Goal: Contribute content: Contribute content

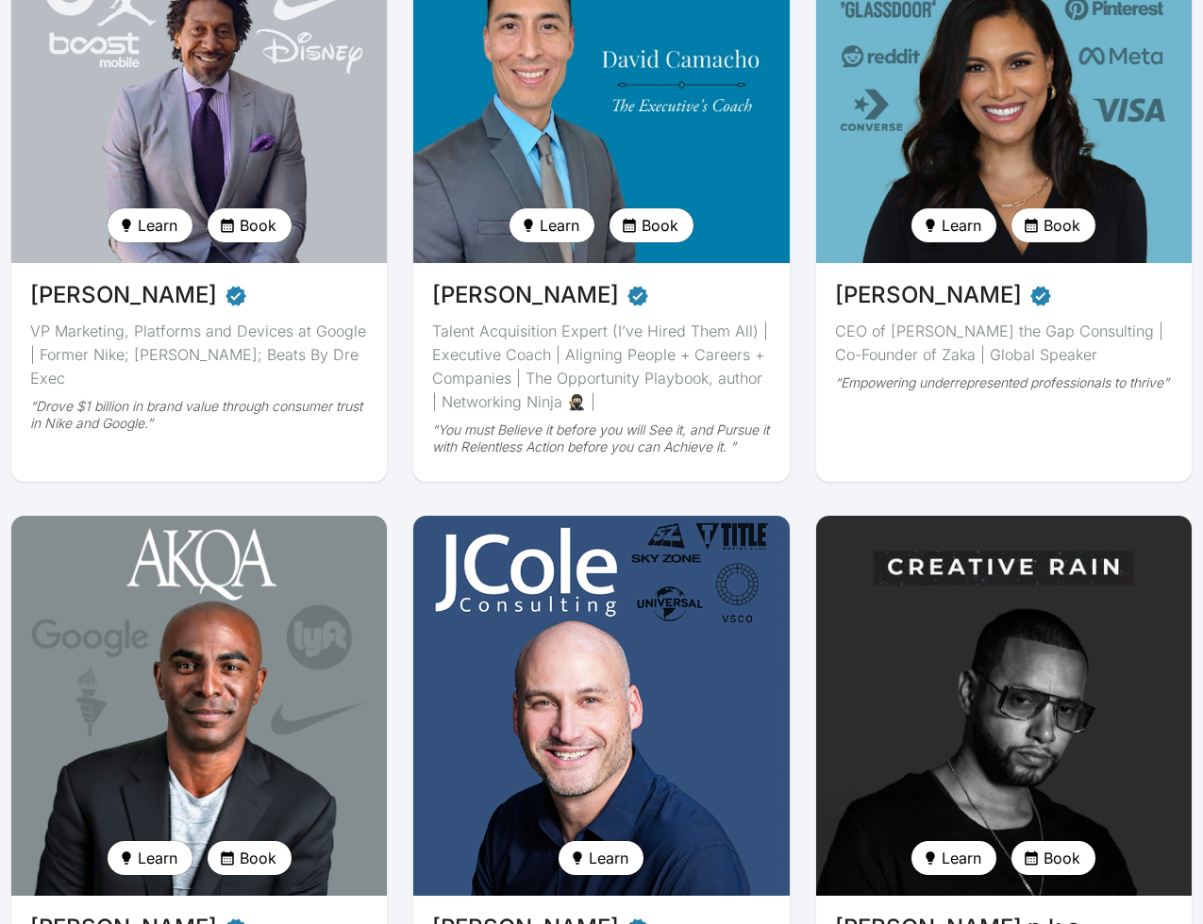
scroll to position [407, 0]
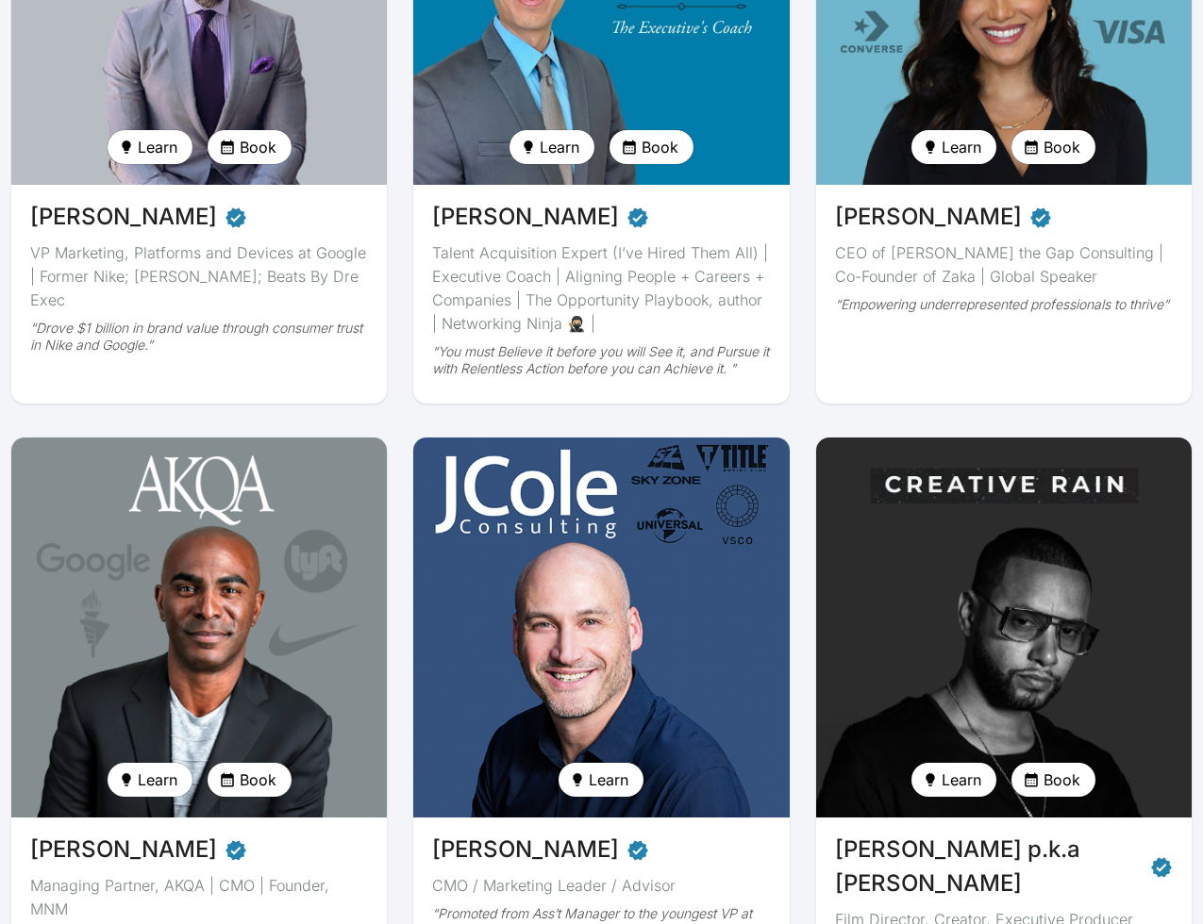
click at [752, 639] on img at bounding box center [1003, 627] width 387 height 391
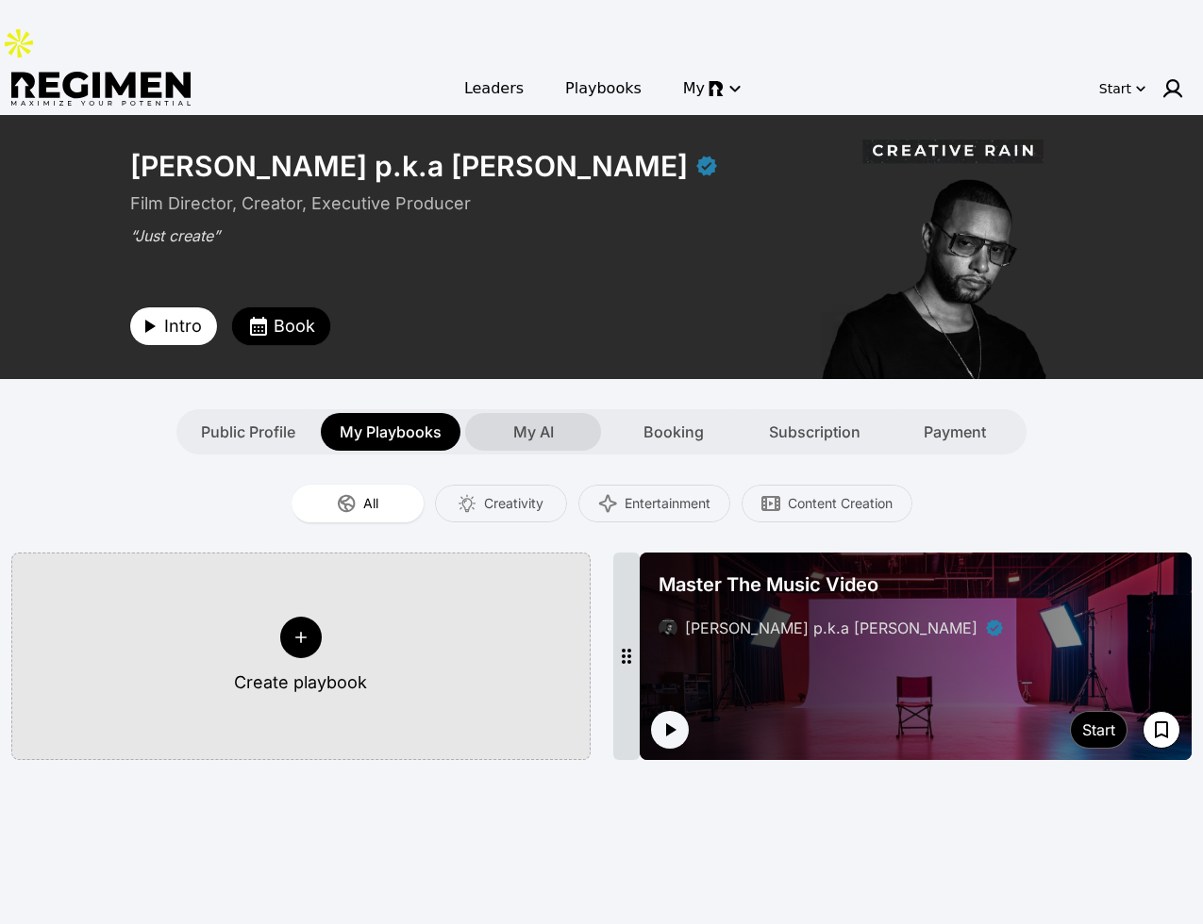
click at [523, 421] on span "My AI" at bounding box center [533, 432] width 41 height 23
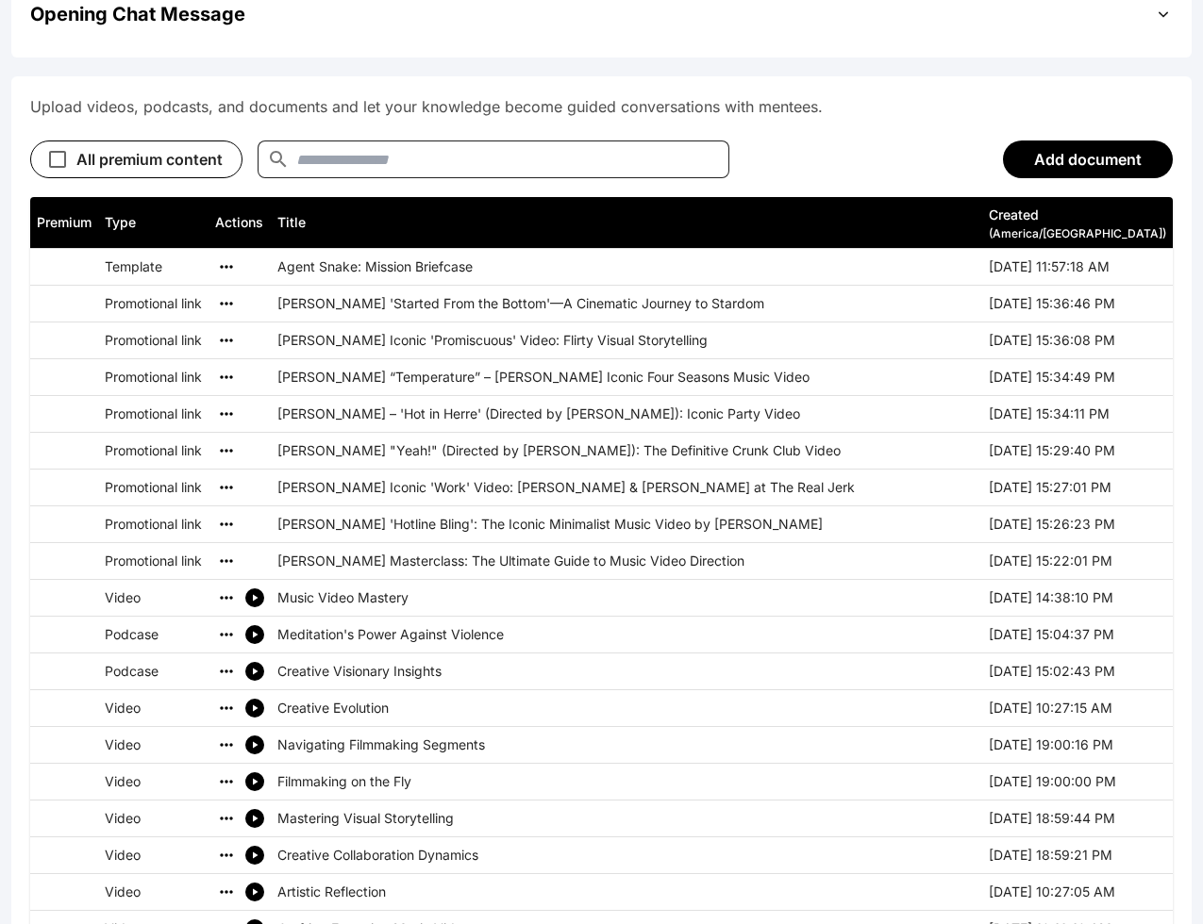
scroll to position [742, 0]
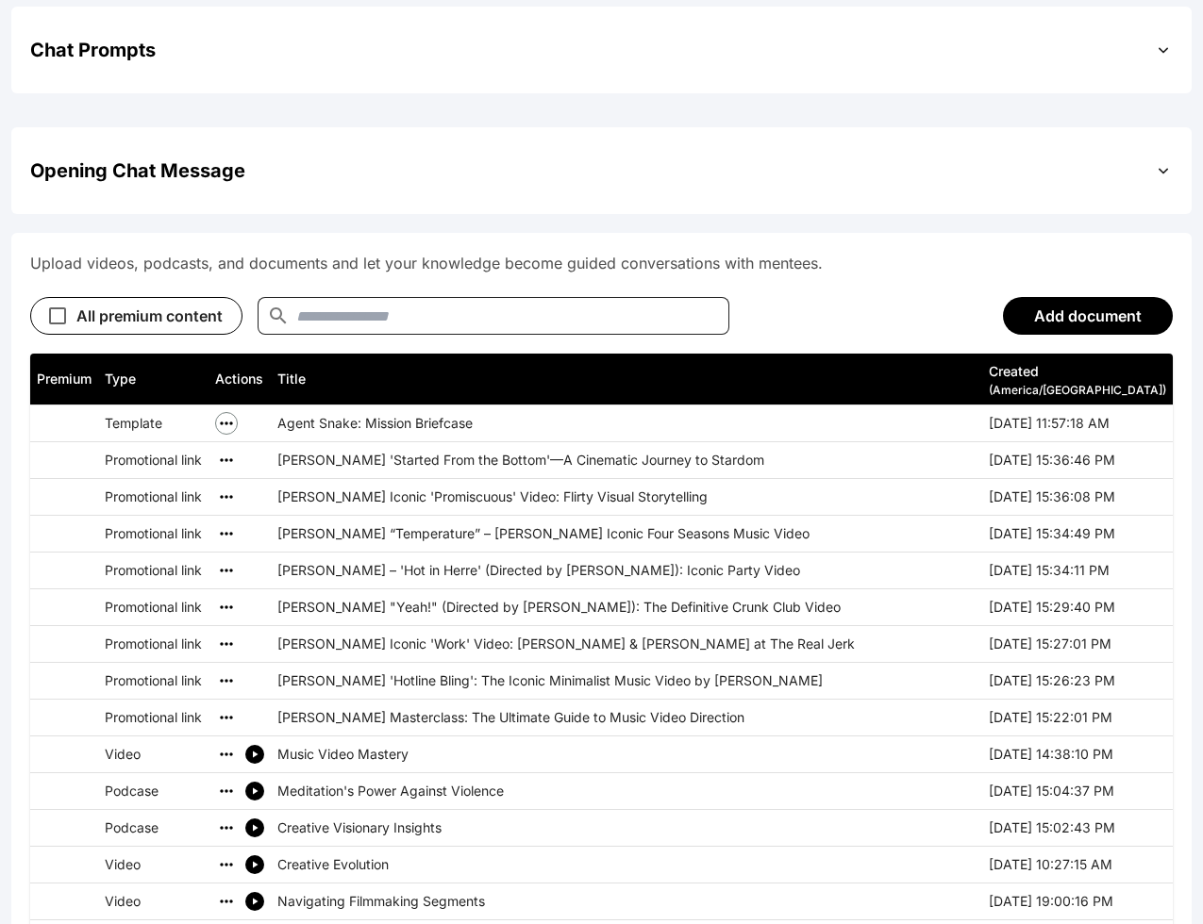
click at [230, 414] on icon "simple table" at bounding box center [226, 423] width 19 height 19
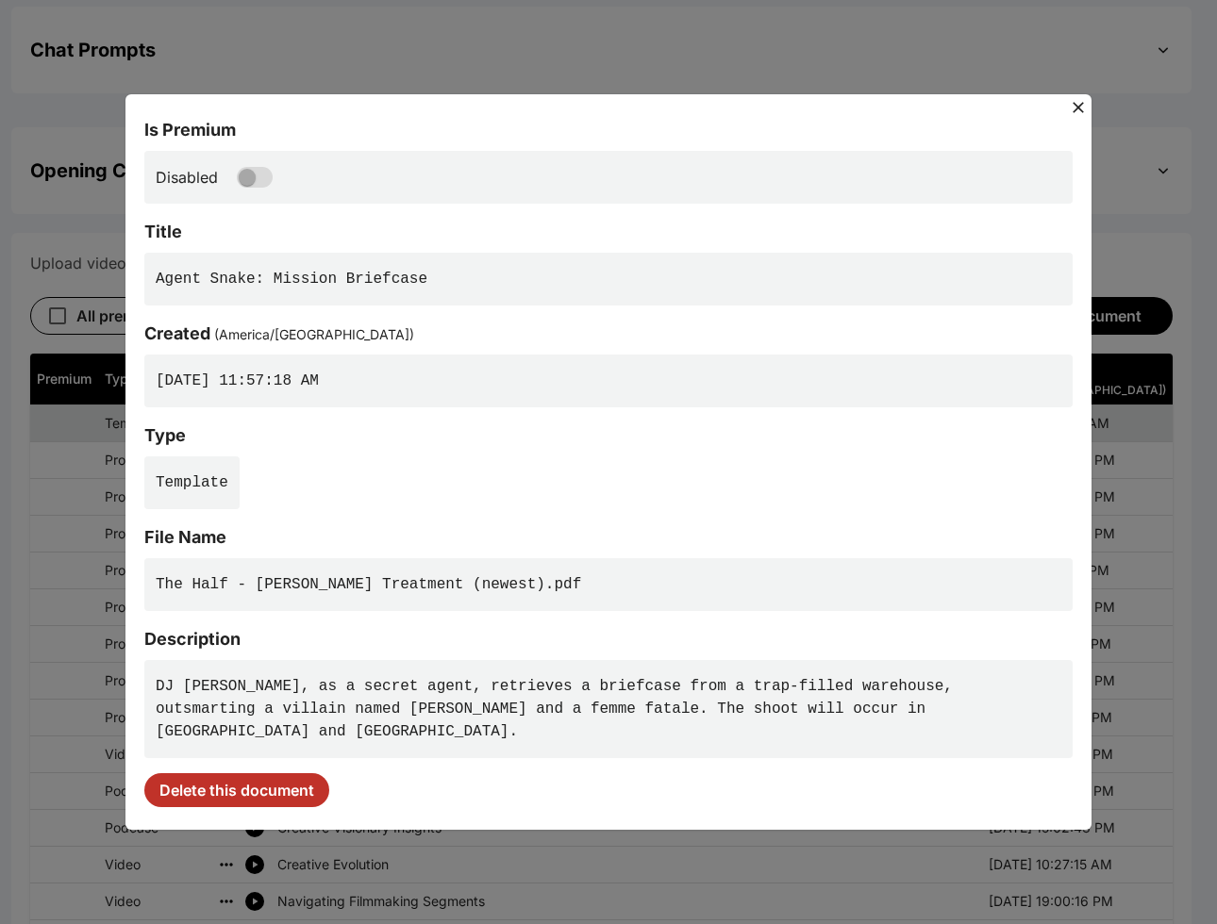
click at [353, 706] on pre "DJ [PERSON_NAME], as a secret agent, retrieves a briefcase from a trap-filled w…" at bounding box center [608, 709] width 928 height 98
click at [354, 705] on pre "DJ [PERSON_NAME], as a secret agent, retrieves a briefcase from a trap-filled w…" at bounding box center [608, 709] width 928 height 98
click at [356, 704] on pre "DJ [PERSON_NAME], as a secret agent, retrieves a briefcase from a trap-filled w…" at bounding box center [608, 709] width 928 height 98
click at [509, 666] on div "Is Premium Disabled Title Agent Snake: Mission Briefcase Created ( [GEOGRAPHIC_…" at bounding box center [608, 462] width 928 height 690
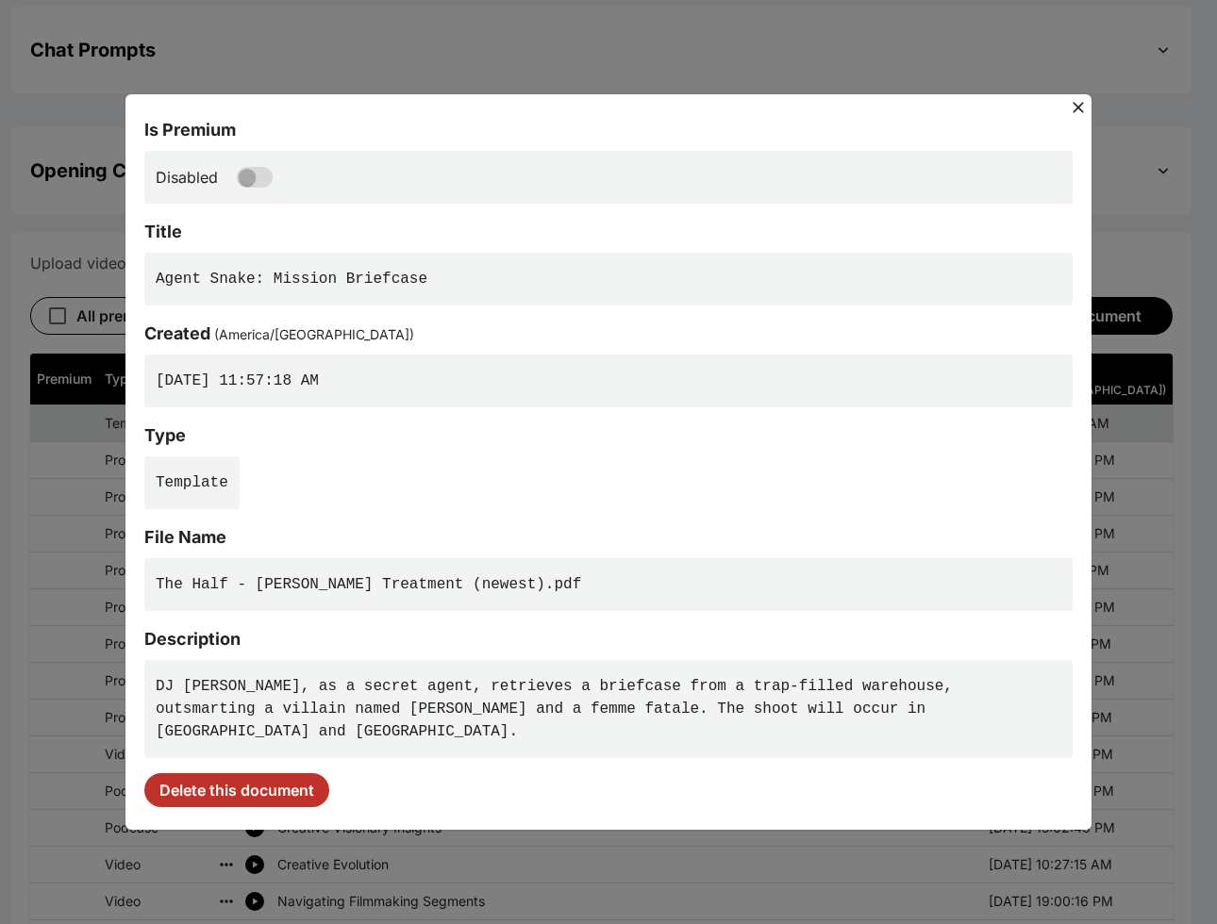
click at [467, 815] on div "Is Premium Disabled Title Agent Snake: Mission Briefcase Created ( [GEOGRAPHIC_…" at bounding box center [608, 462] width 966 height 736
click at [752, 113] on icon at bounding box center [1077, 107] width 11 height 11
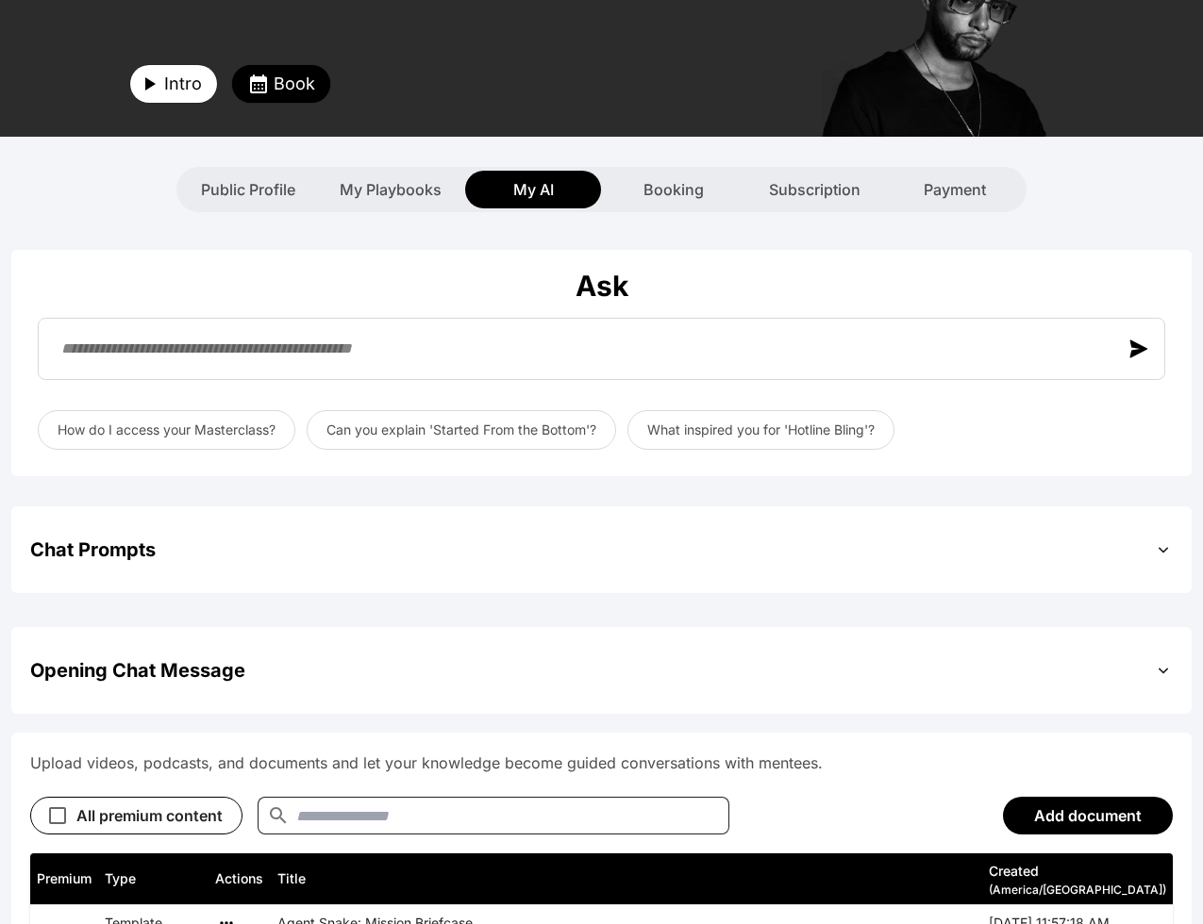
scroll to position [77, 0]
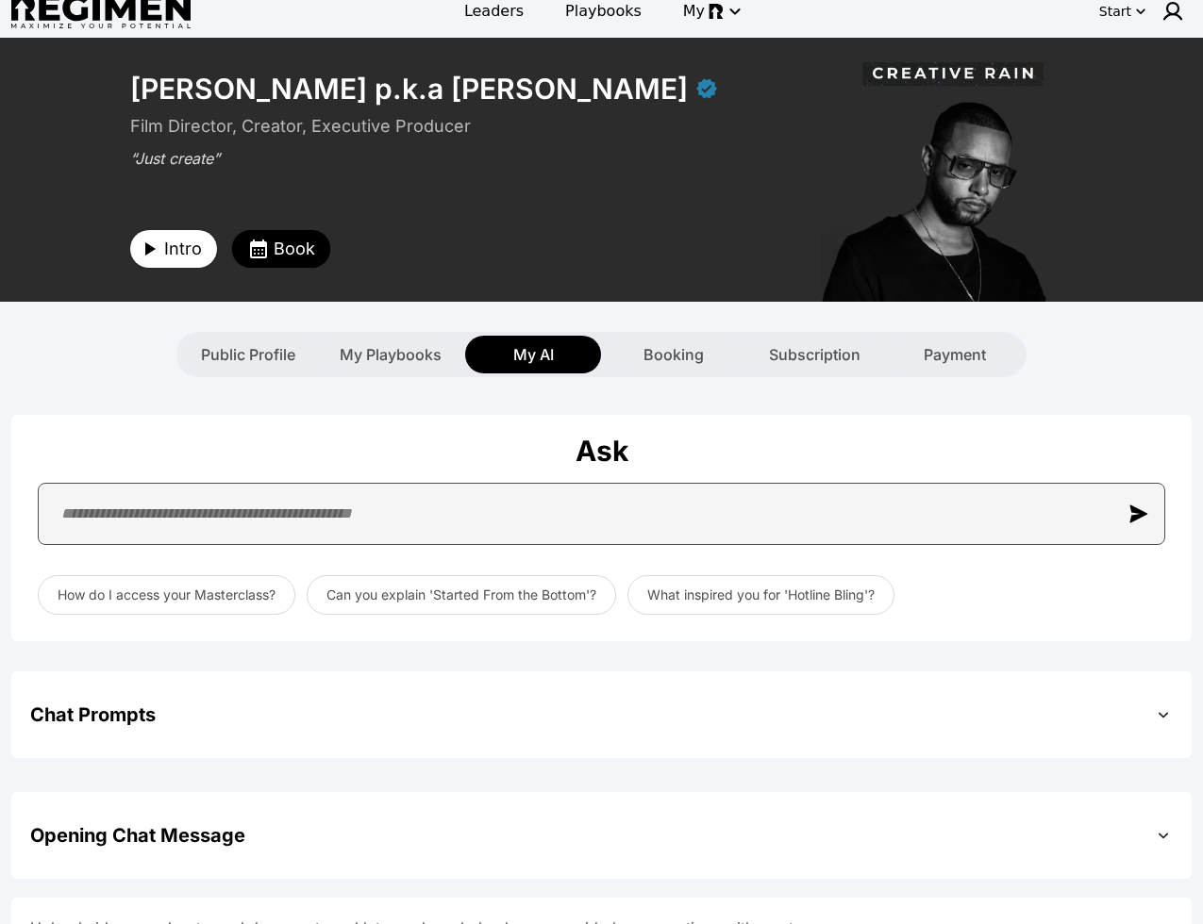
click at [350, 483] on input "text" at bounding box center [601, 514] width 1127 height 62
click at [163, 483] on input "**********" at bounding box center [601, 514] width 1127 height 62
type input "**********"
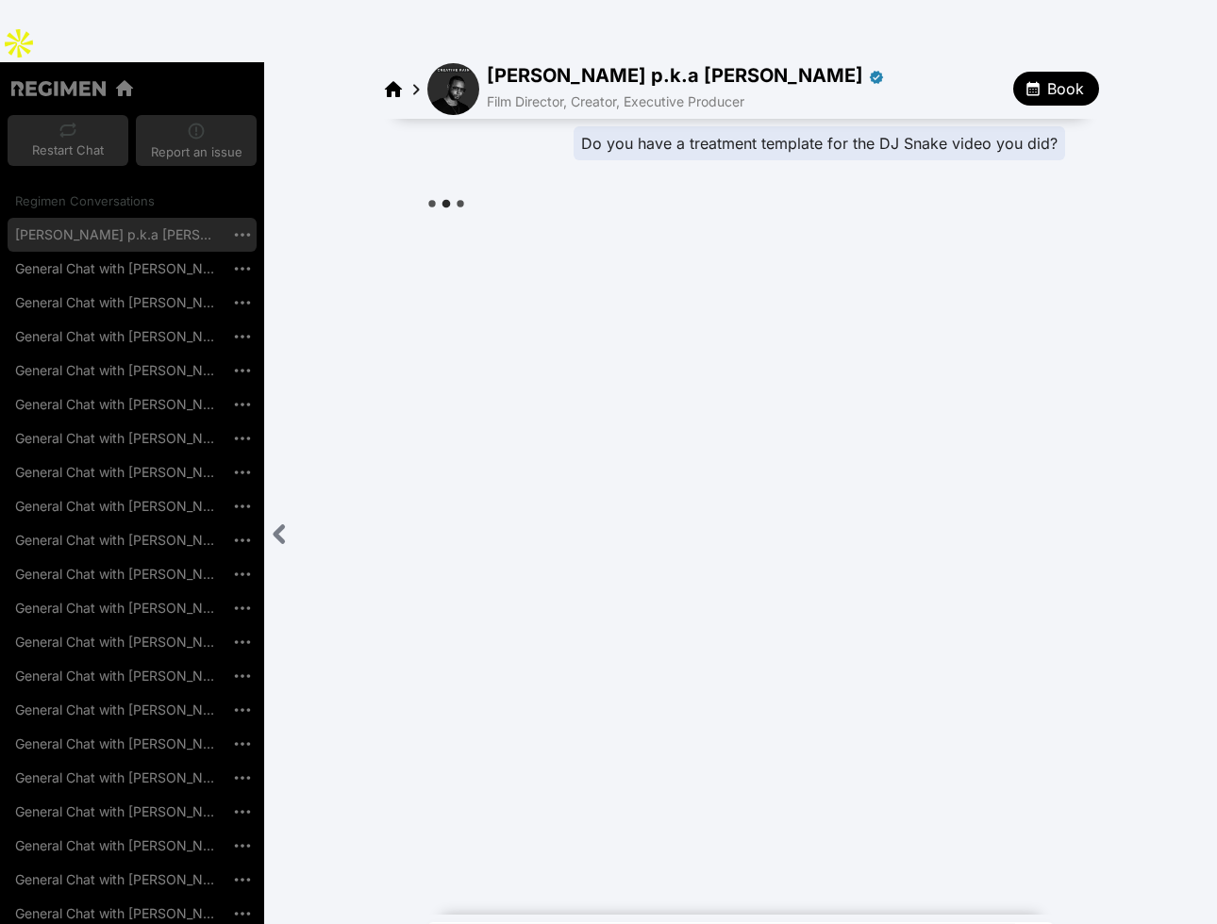
click at [294, 515] on div "Close sidebar" at bounding box center [279, 534] width 31 height 39
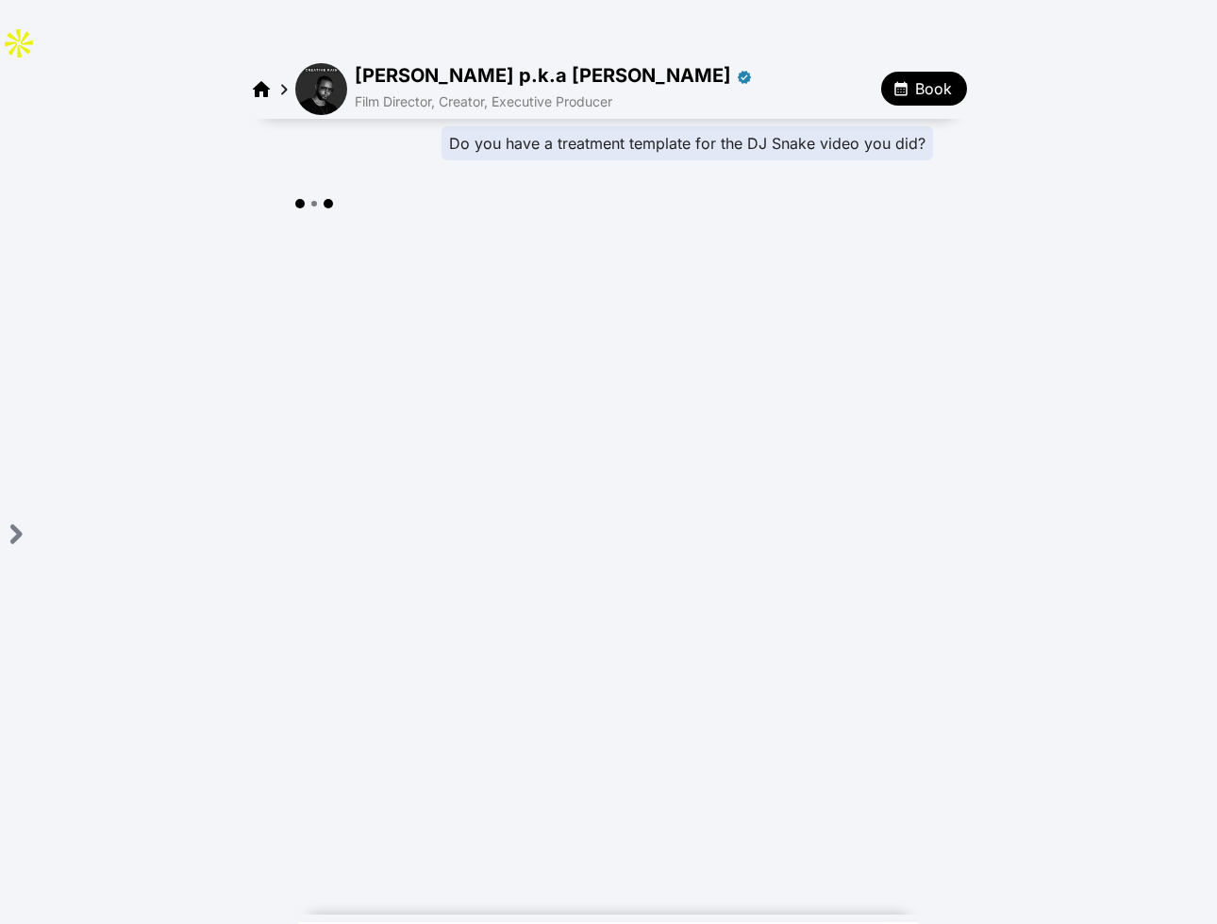
click at [688, 126] on div "Do you have a treatment template for the DJ Snake video you did?" at bounding box center [686, 143] width 491 height 34
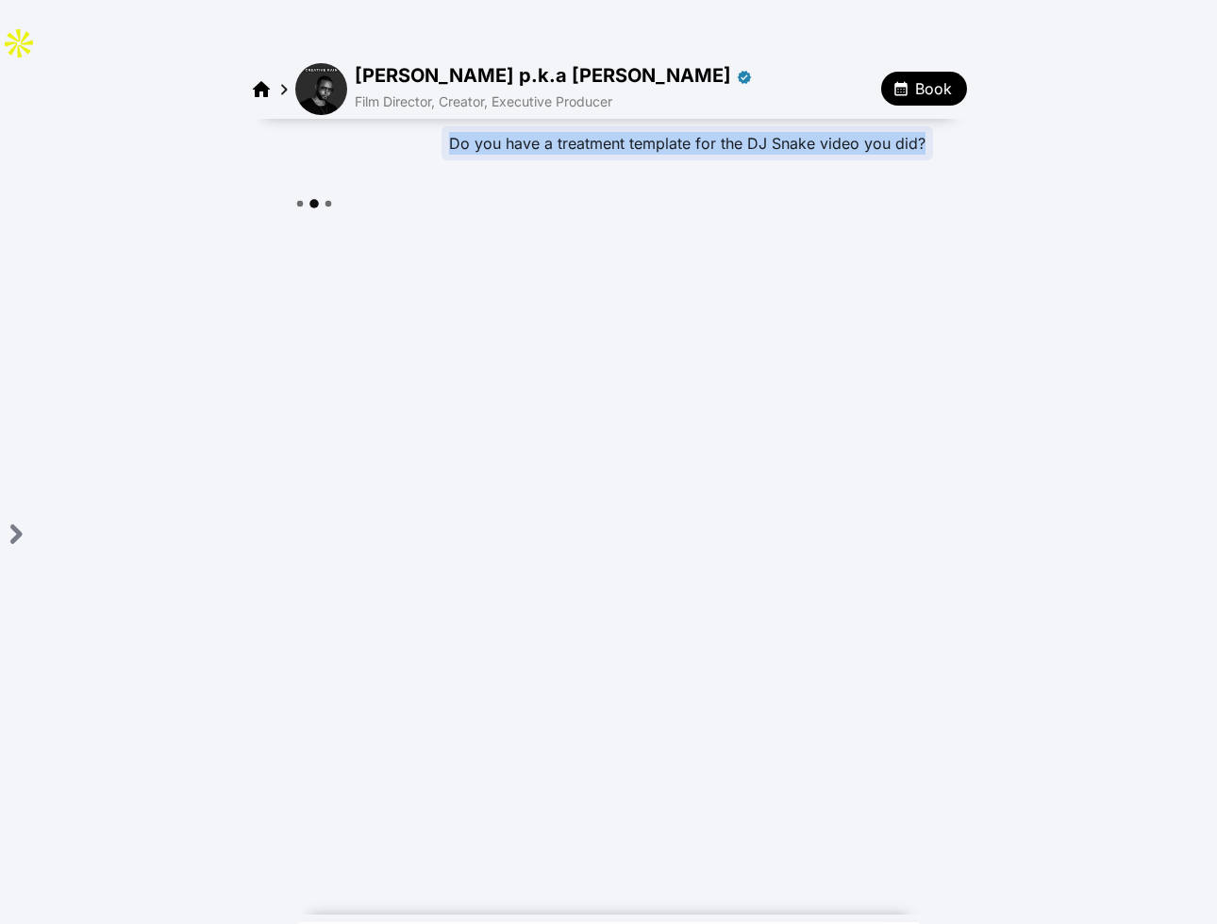
click at [688, 126] on div "Do you have a treatment template for the DJ Snake video you did?" at bounding box center [686, 143] width 491 height 34
copy div "Do you have a treatment template for the DJ Snake video you did?"
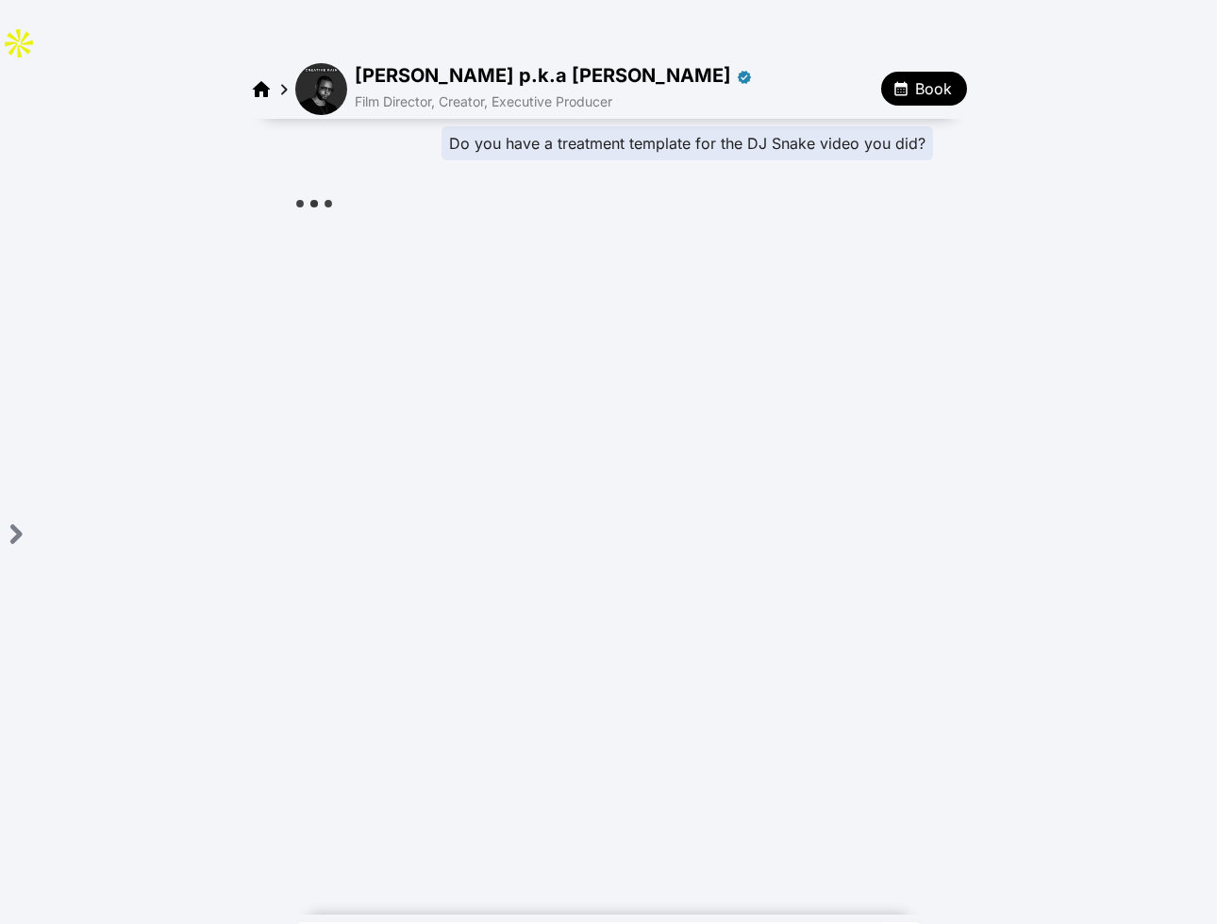
click at [752, 346] on div "Do you have a treatment template for the DJ Snake video you did?" at bounding box center [608, 513] width 1217 height 788
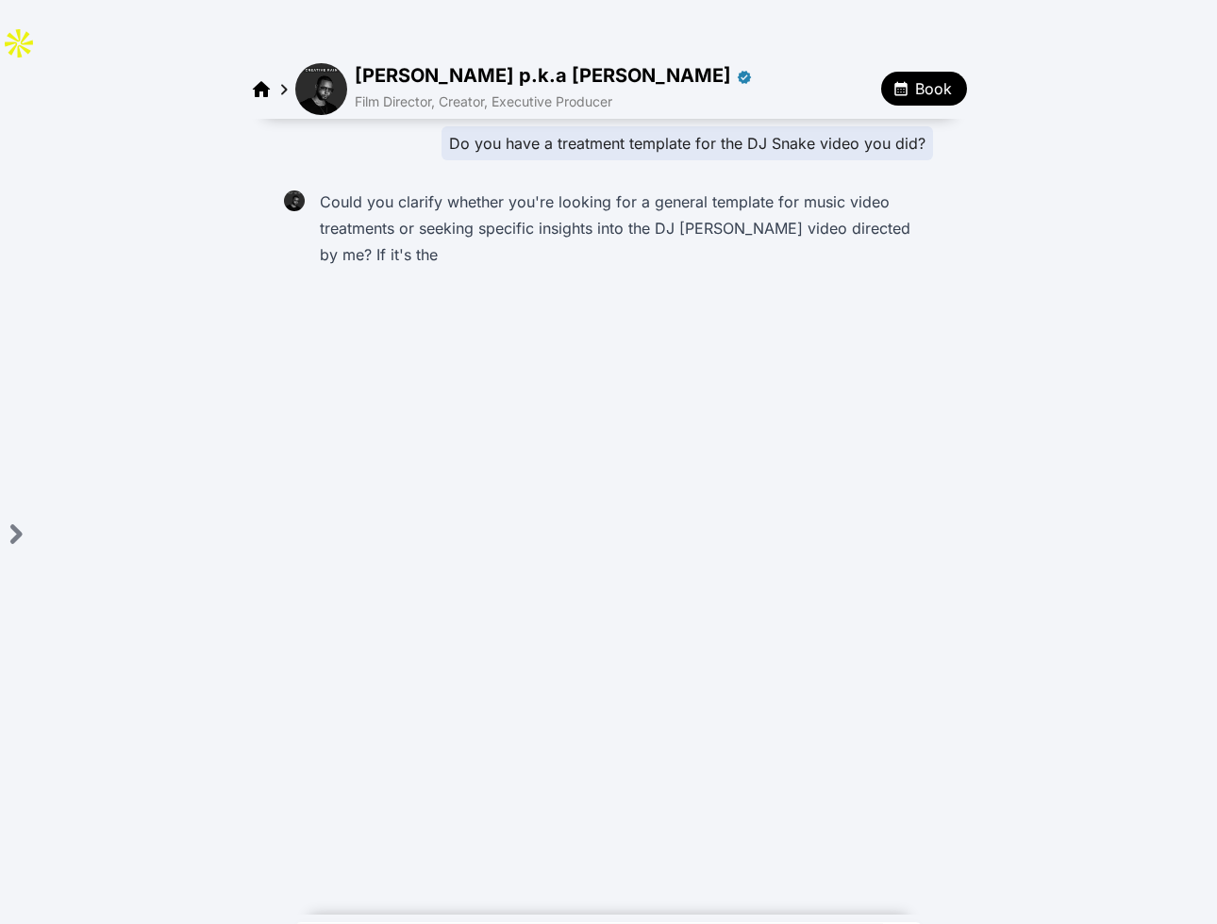
click at [651, 343] on div "Do you have a treatment template for the DJ Snake video you did? Could you clar…" at bounding box center [608, 513] width 1217 height 788
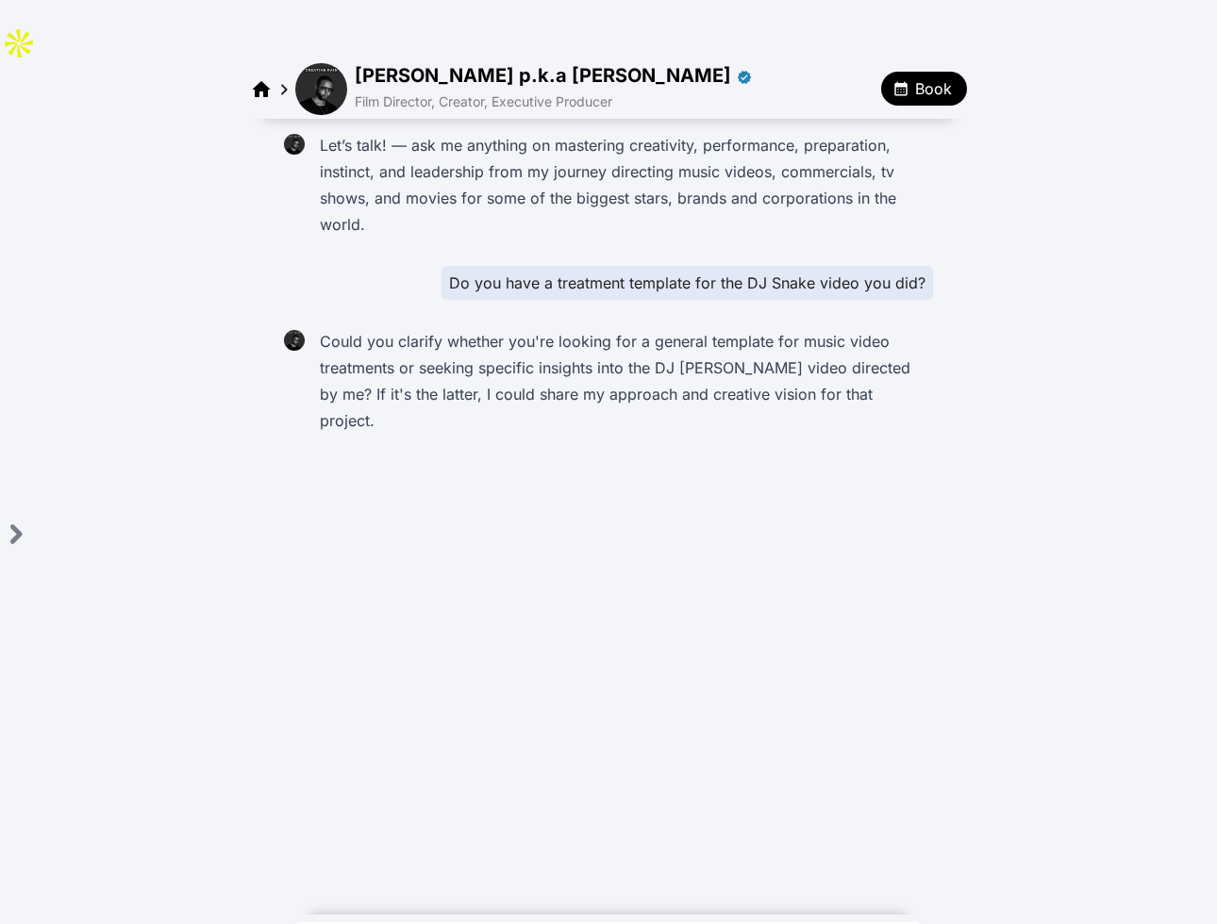
type textarea "**********"
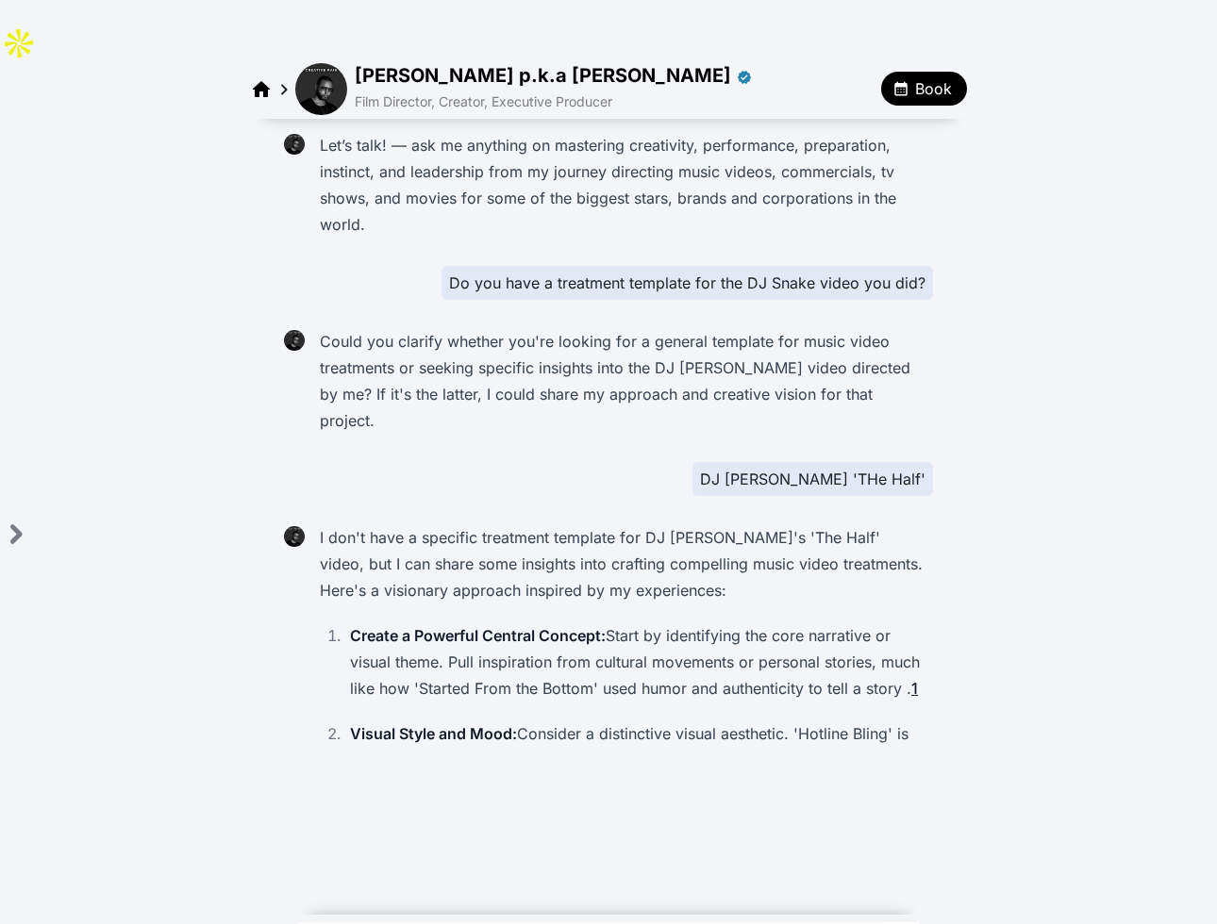
click at [315, 63] on img at bounding box center [321, 89] width 52 height 52
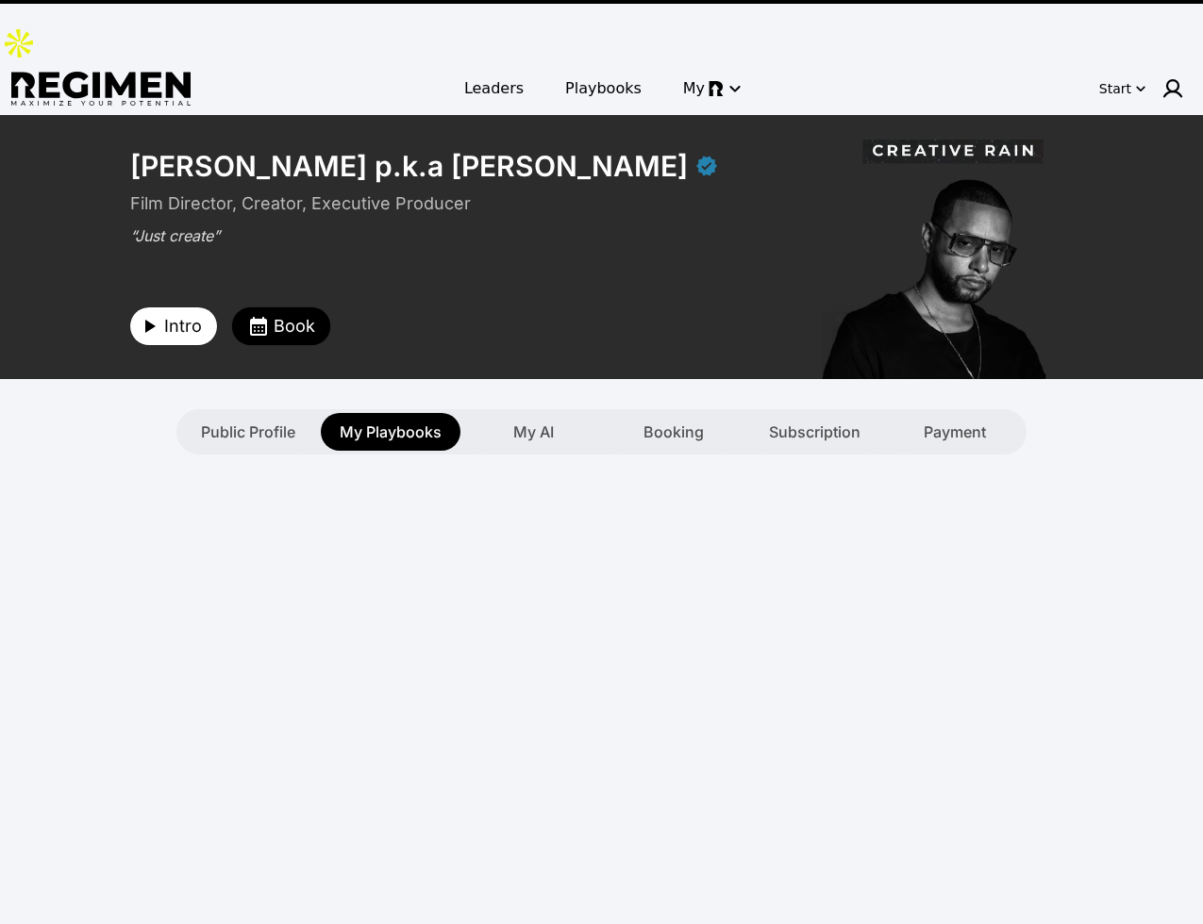
type textarea "**********"
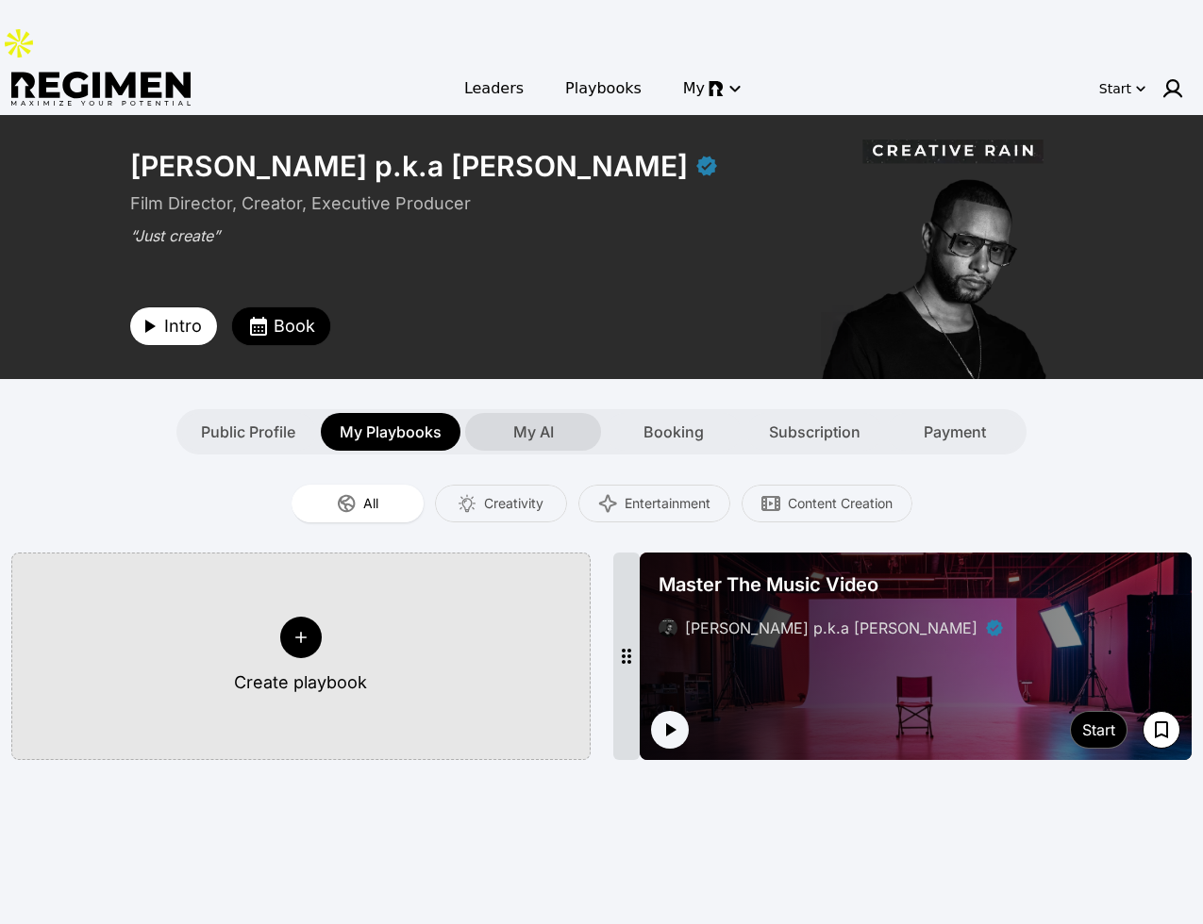
click at [556, 413] on div "My AI" at bounding box center [533, 432] width 136 height 38
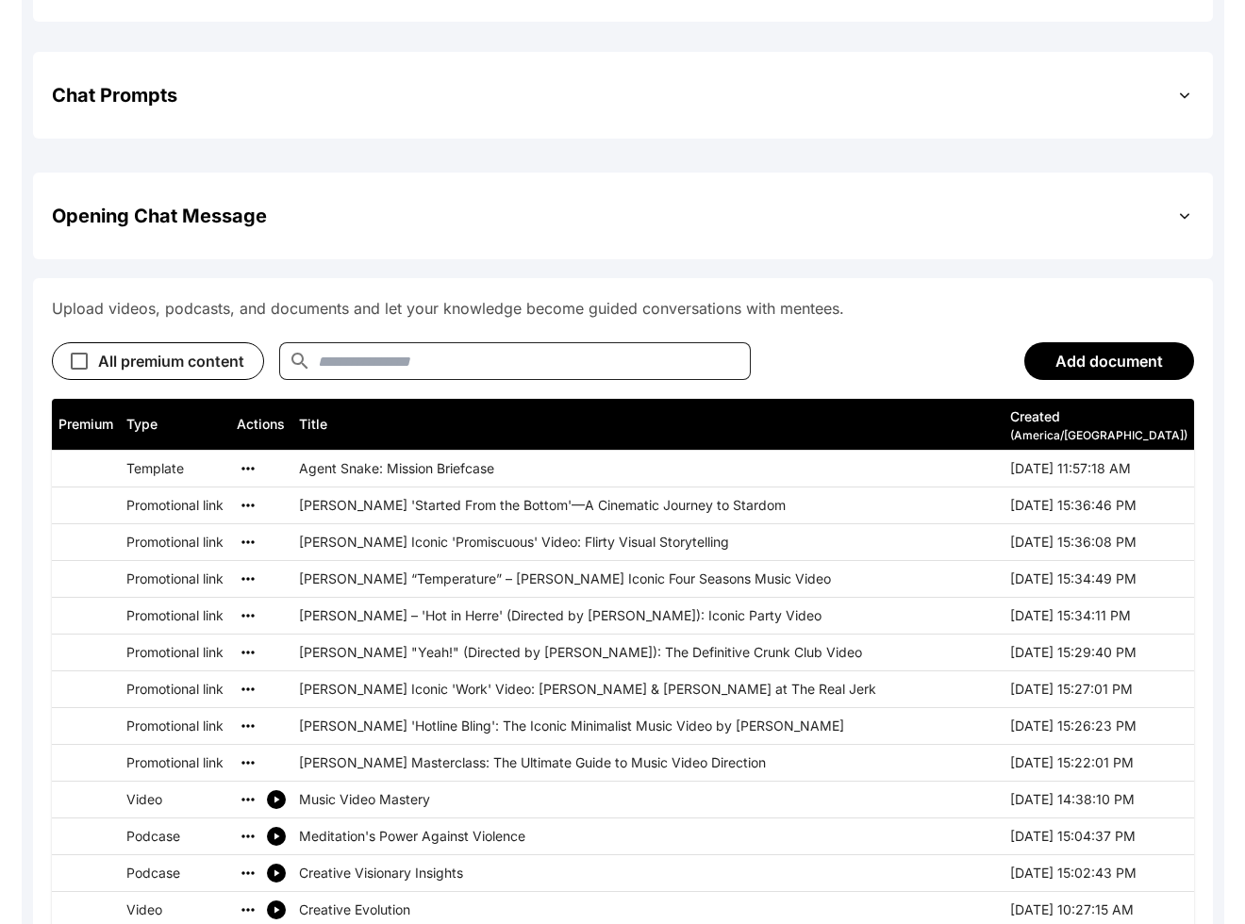
scroll to position [772, 0]
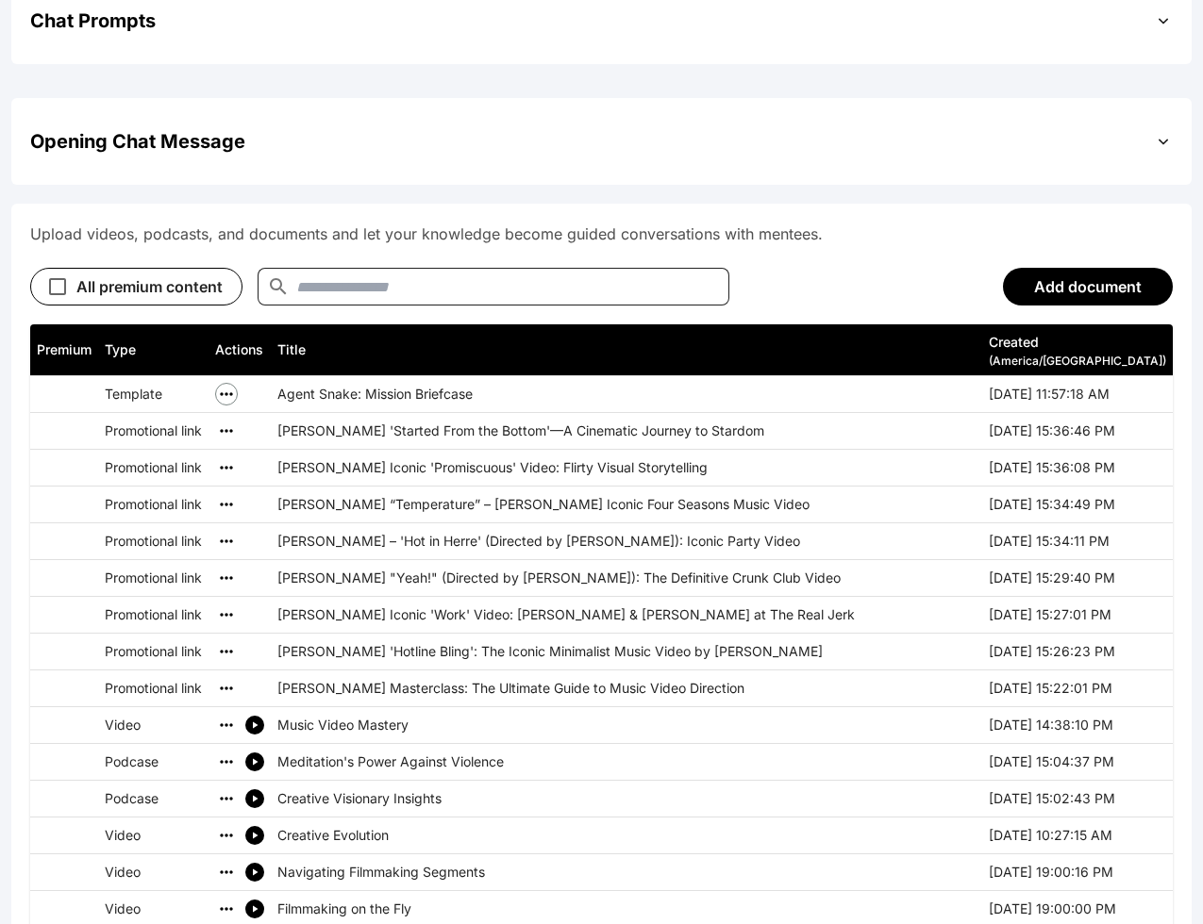
click at [236, 385] on icon "simple table" at bounding box center [226, 394] width 19 height 19
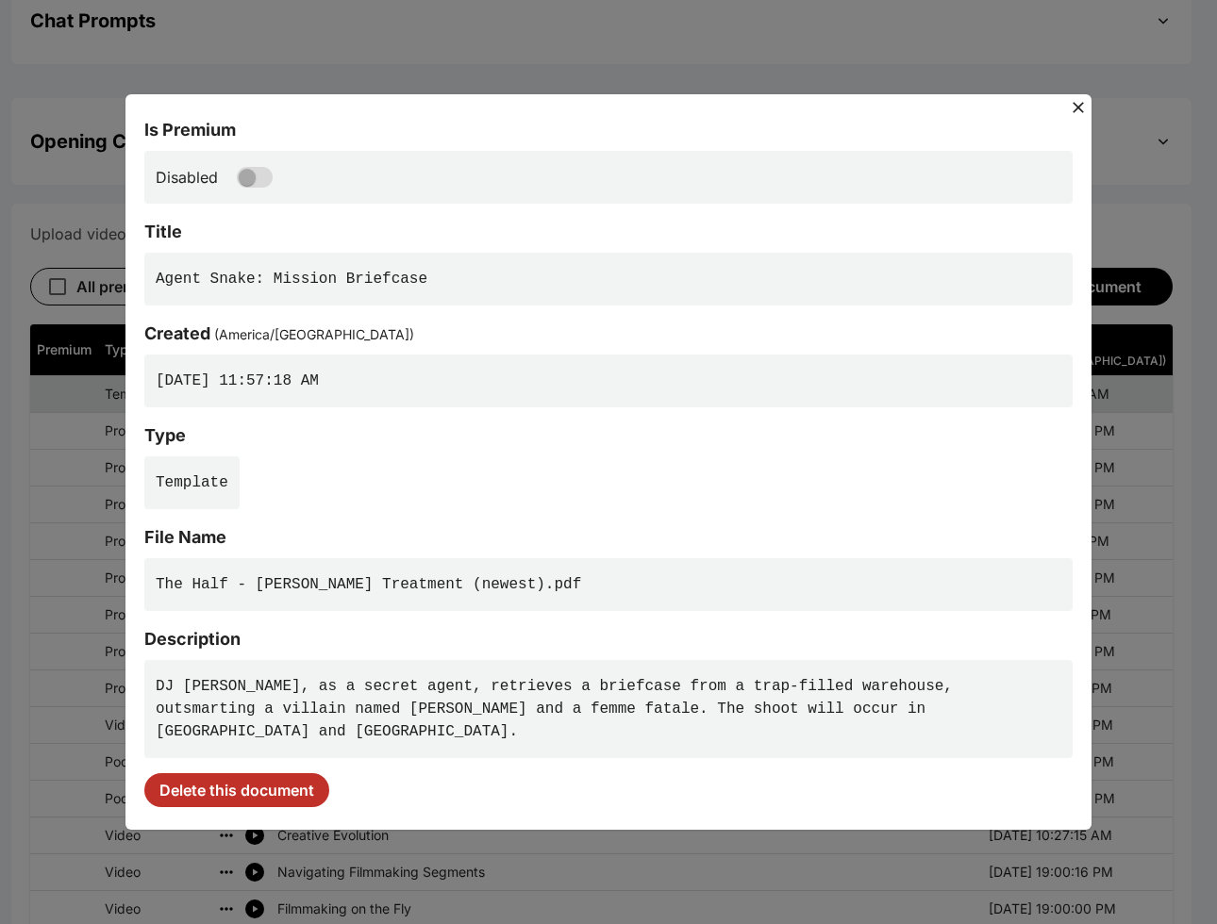
click at [242, 796] on div "Is Premium Disabled Title Agent Snake: Mission Briefcase Created ( [GEOGRAPHIC_…" at bounding box center [608, 462] width 966 height 736
click at [254, 773] on button "Delete this document" at bounding box center [236, 790] width 185 height 34
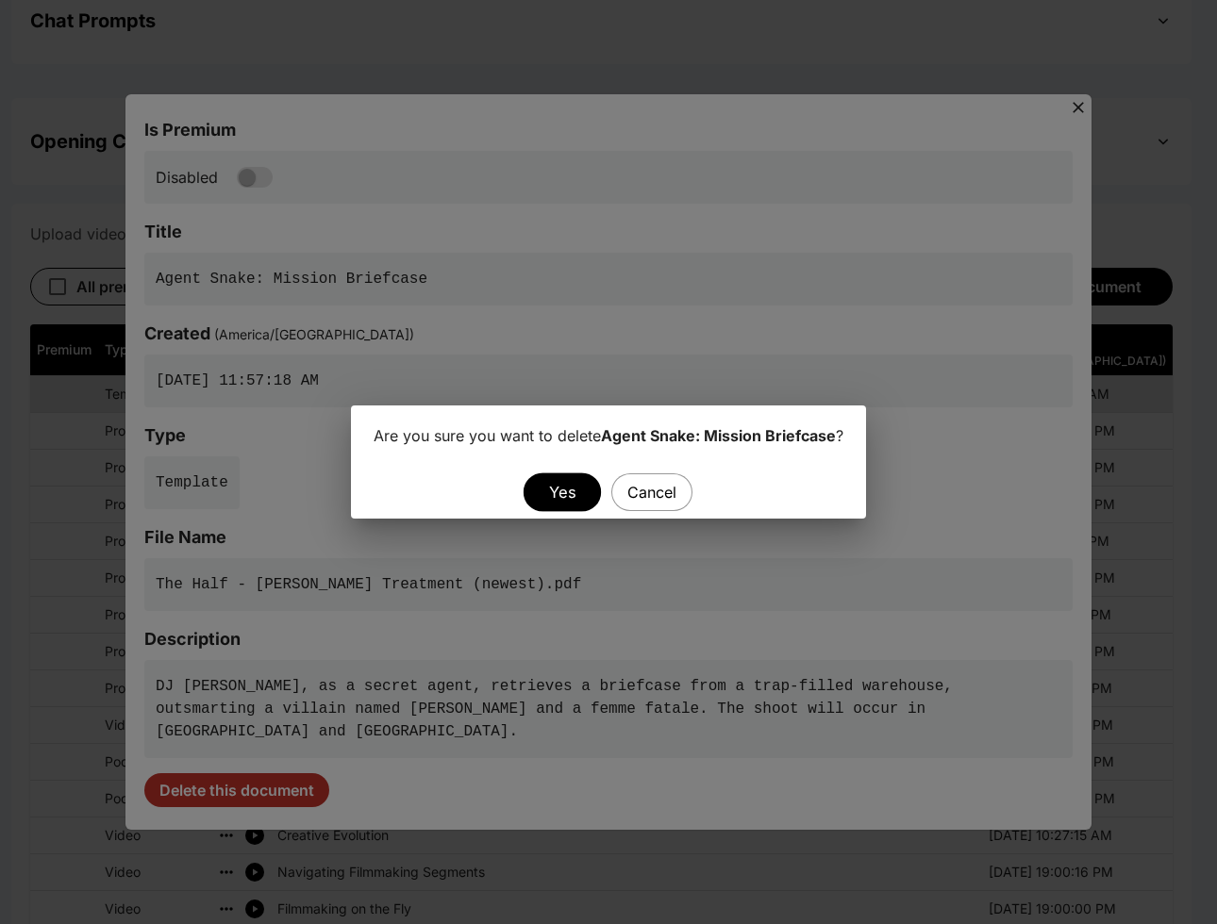
click at [588, 495] on button "Yes" at bounding box center [561, 492] width 77 height 39
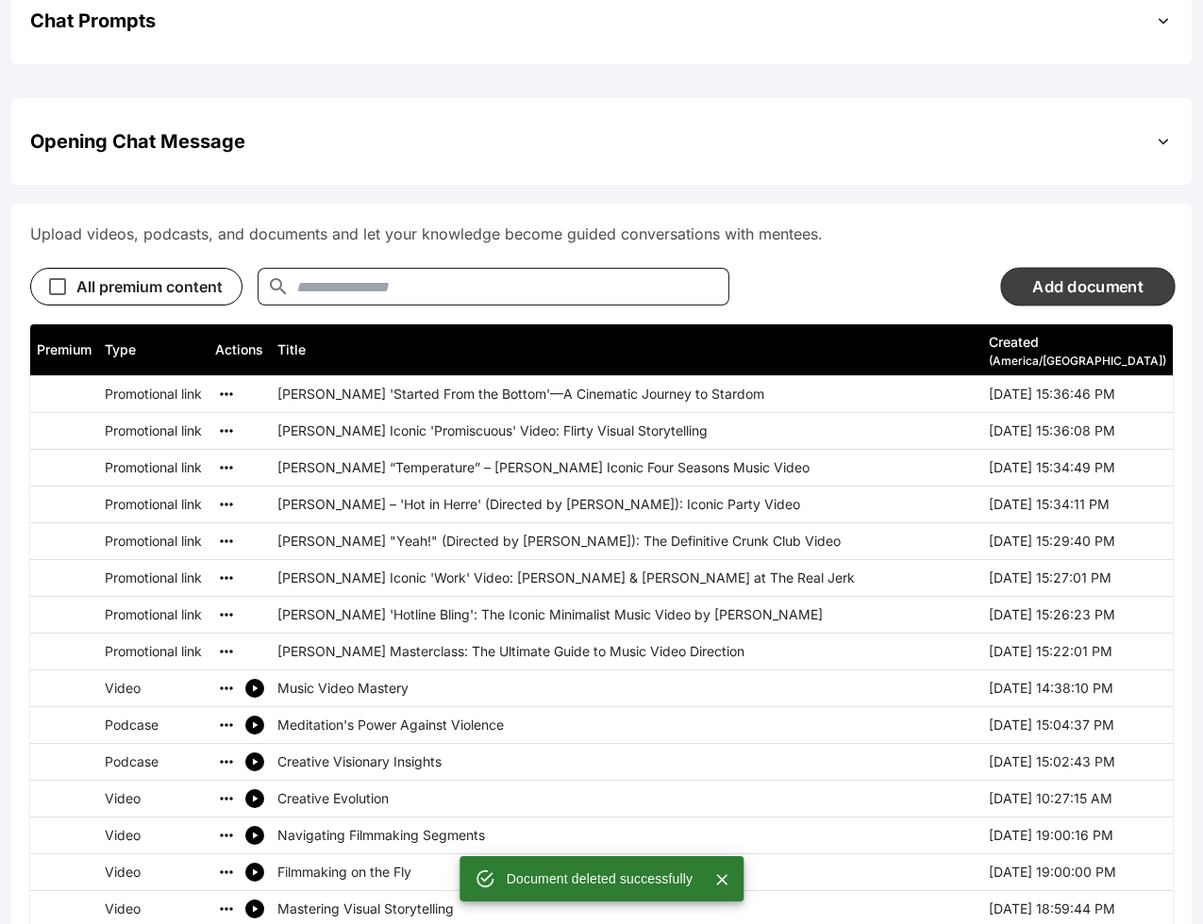
click at [752, 267] on button "Add document" at bounding box center [1087, 286] width 174 height 39
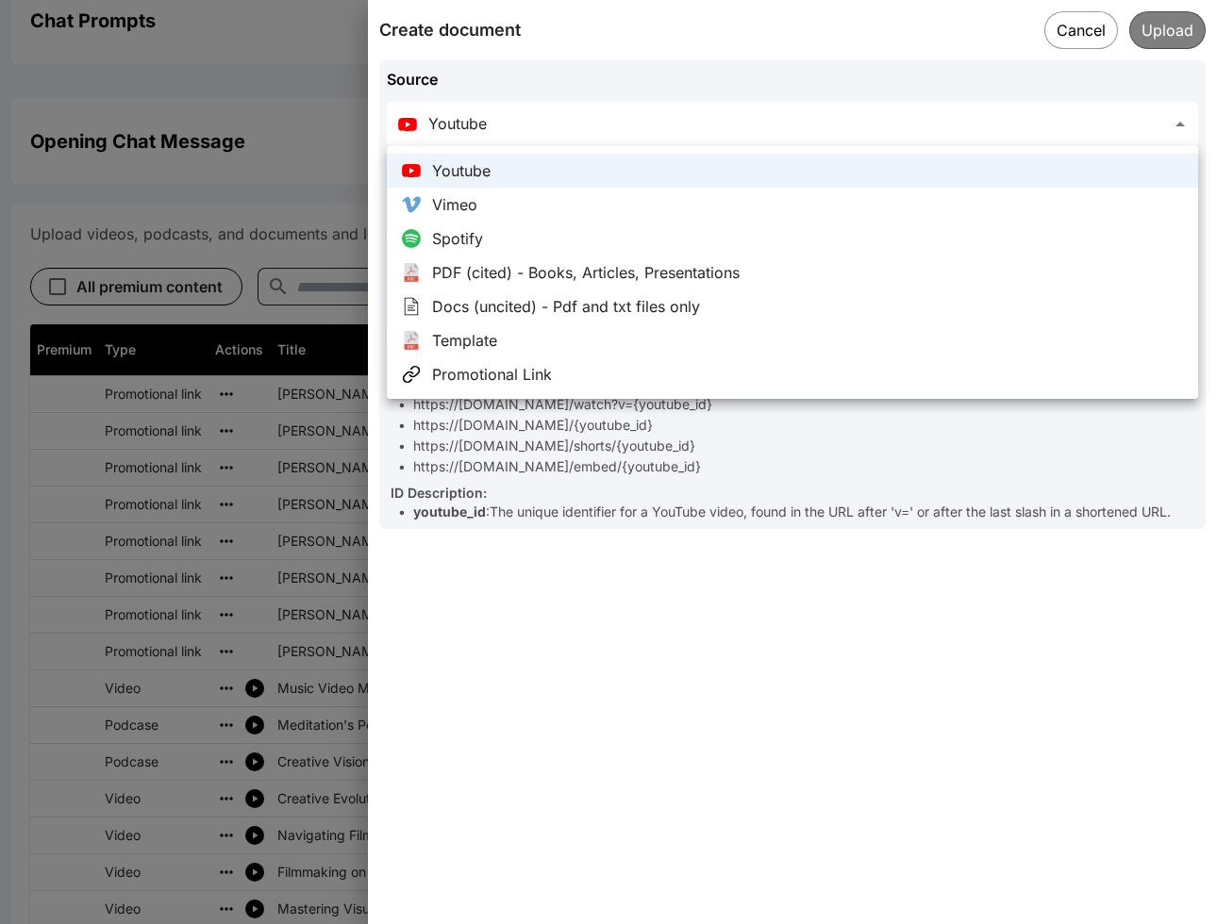
click at [541, 328] on li "Template" at bounding box center [792, 341] width 811 height 34
type input "********"
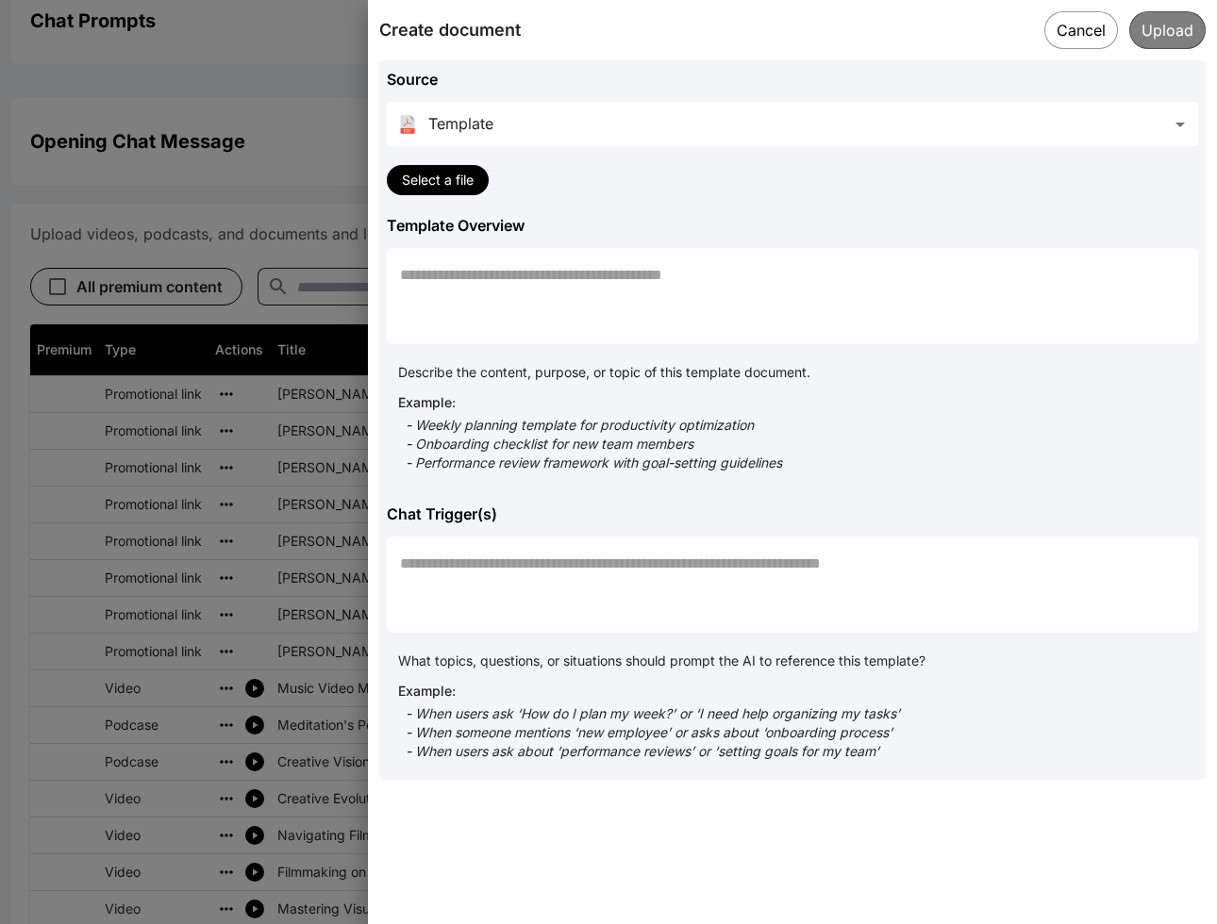
click at [632, 282] on textarea "Template Overview" at bounding box center [792, 296] width 785 height 65
click at [656, 558] on div "* ​" at bounding box center [792, 585] width 811 height 96
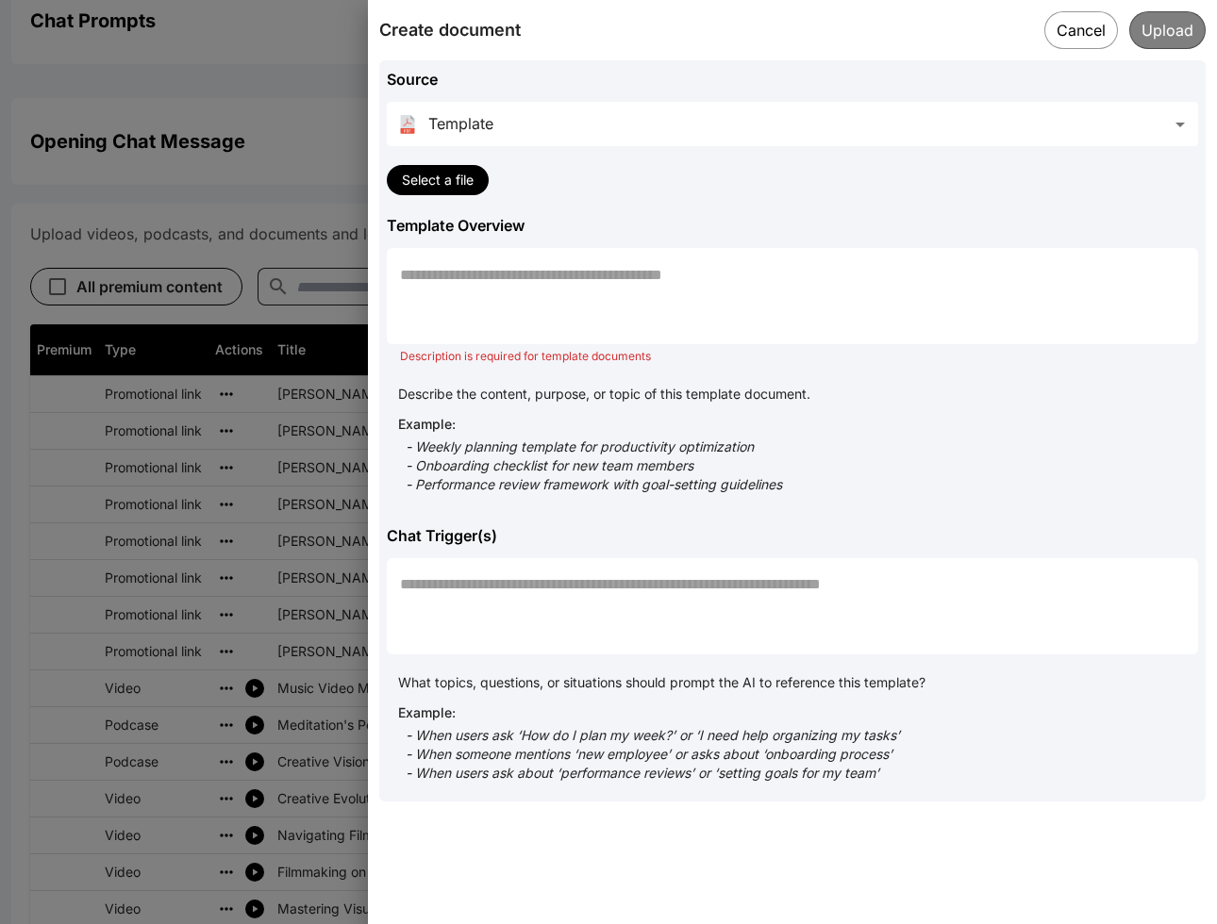
click at [624, 307] on textarea "Template Overview" at bounding box center [792, 296] width 785 height 65
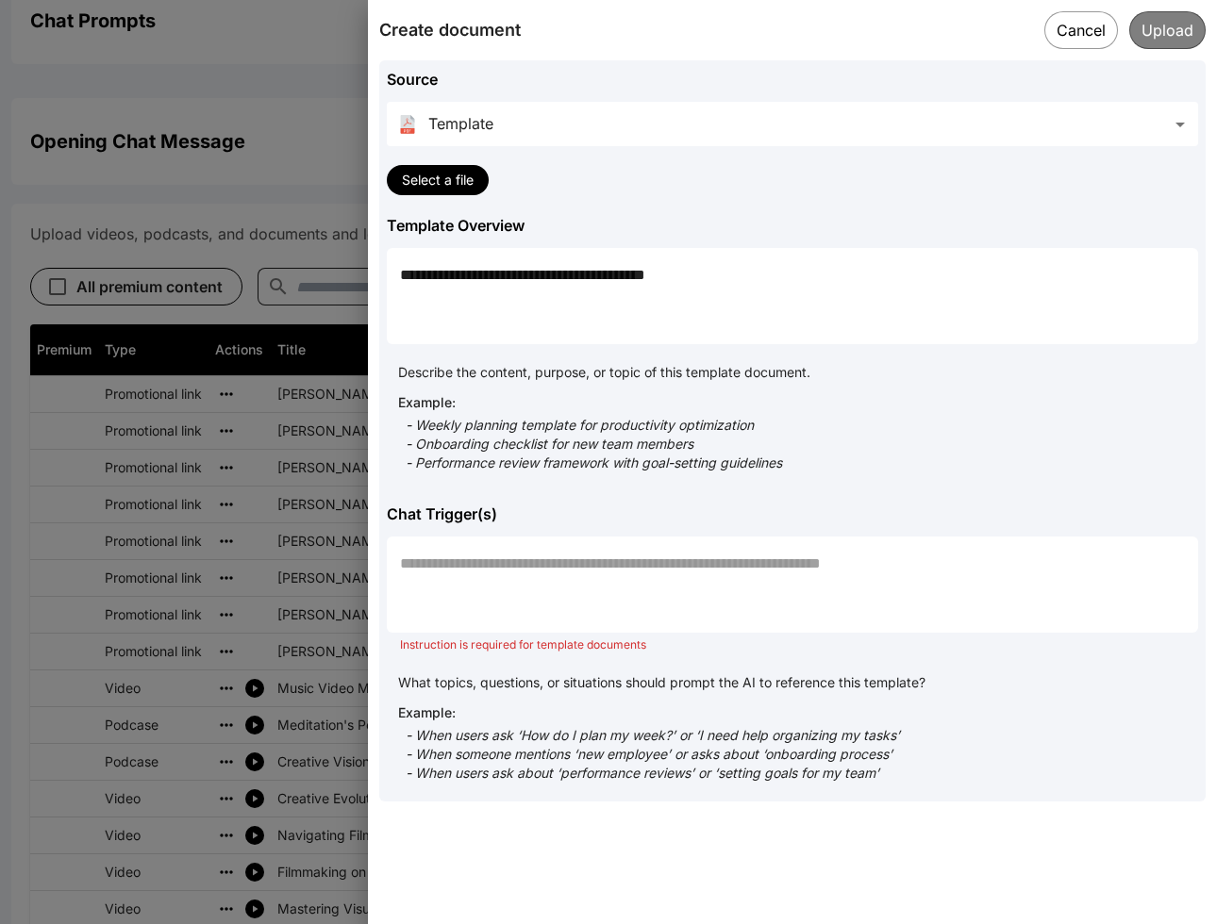
type textarea "**********"
click at [484, 557] on textarea "Chat Trigger(s)" at bounding box center [792, 585] width 785 height 65
type textarea "*"
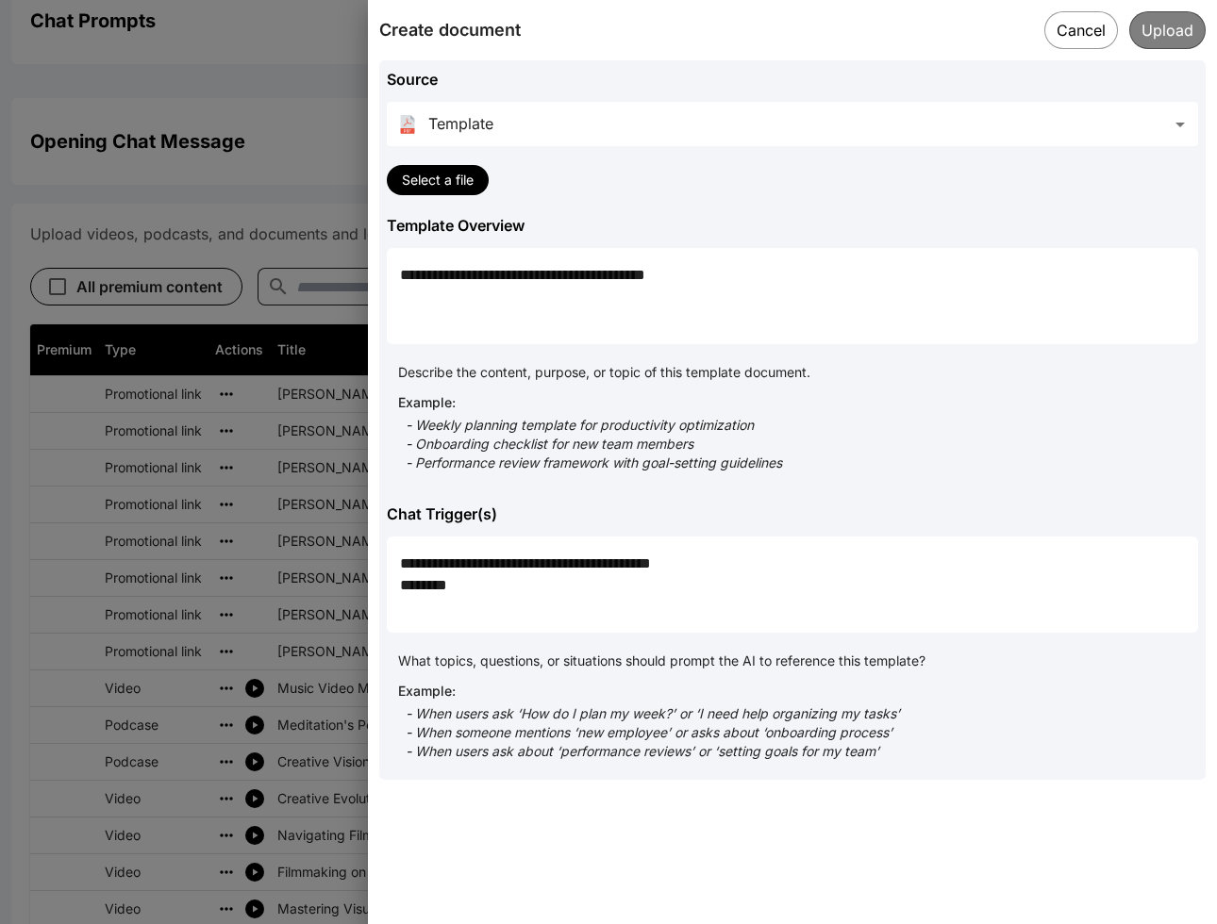
type textarea "**********"
